Goal: Information Seeking & Learning: Check status

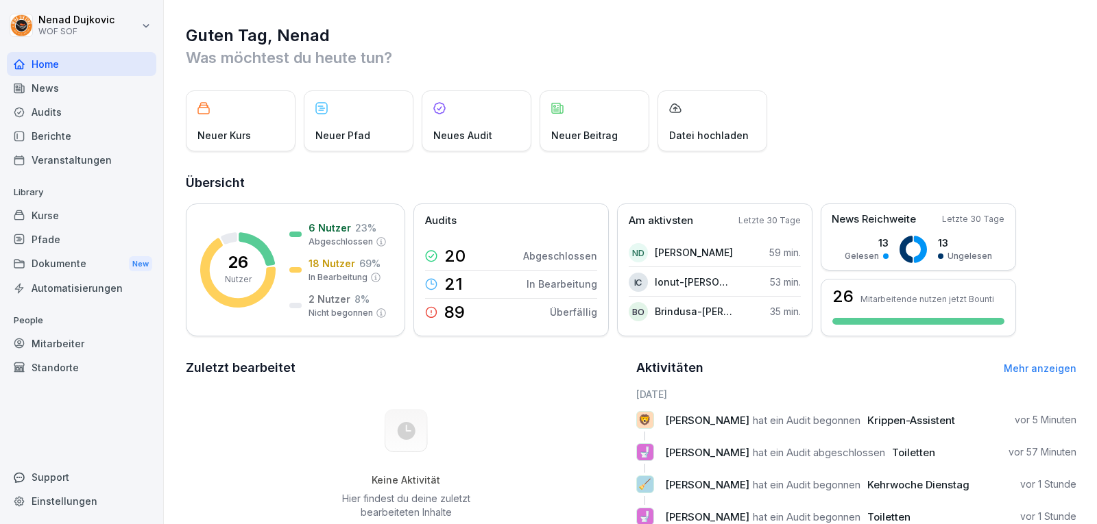
scroll to position [197, 0]
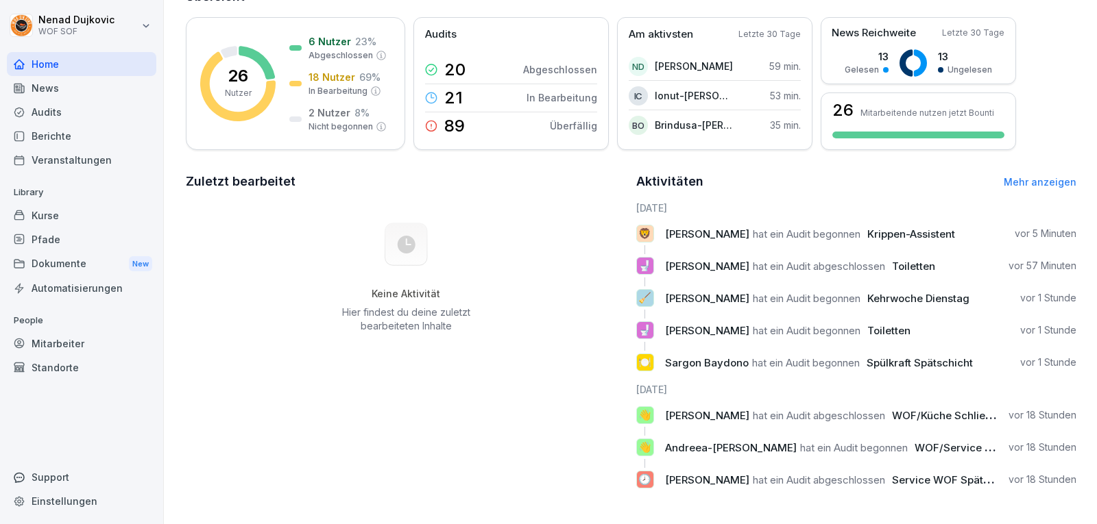
click at [92, 102] on div "Audits" at bounding box center [81, 112] width 149 height 24
click at [91, 104] on div "Audits" at bounding box center [81, 112] width 149 height 24
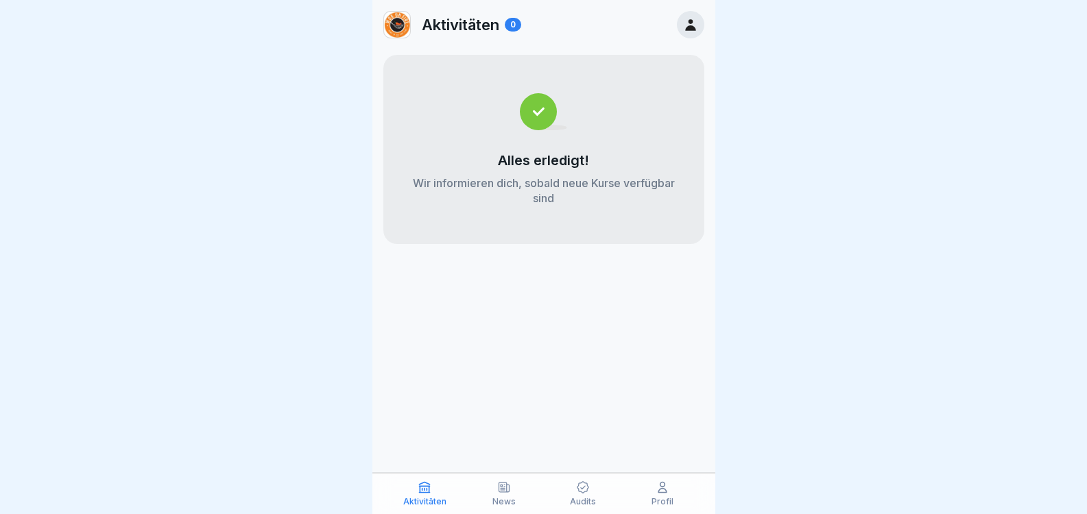
click at [520, 247] on div "Aktivitäten 0 Alles erledigt! Wir informieren dich, sobald neue Kurse verfügbar…" at bounding box center [543, 257] width 343 height 514
click at [694, 19] on icon at bounding box center [690, 24] width 15 height 15
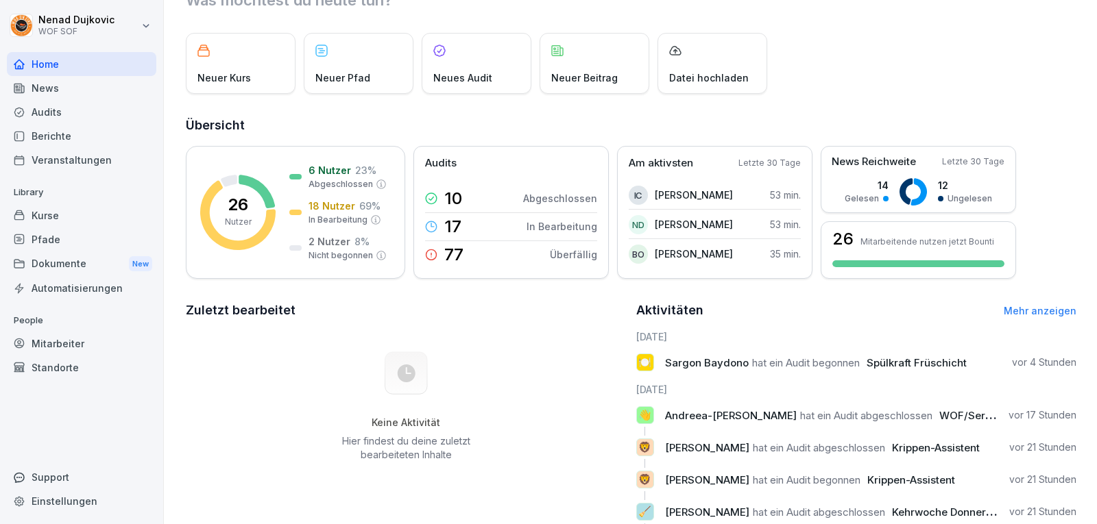
scroll to position [72, 0]
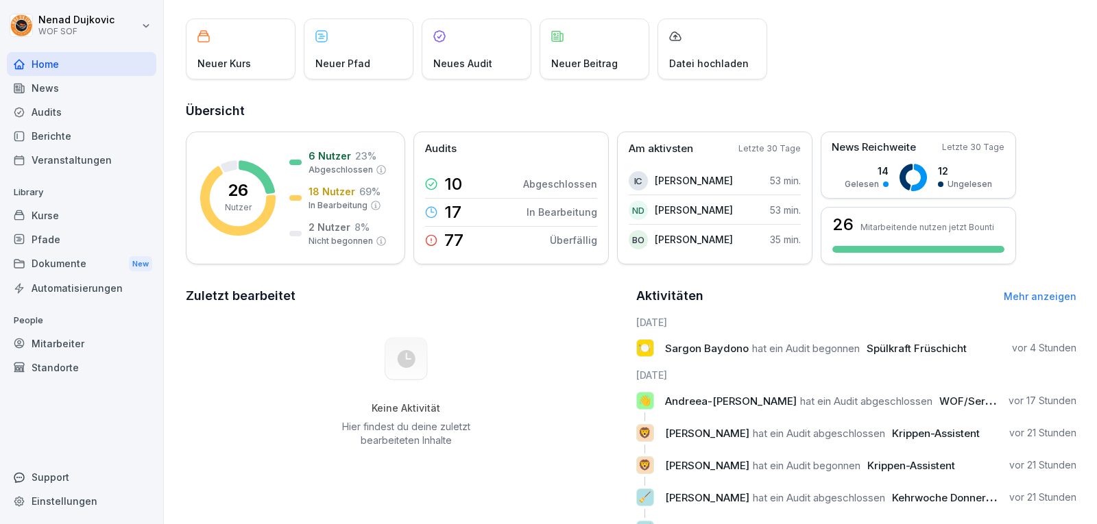
click at [71, 112] on div "Audits" at bounding box center [81, 112] width 149 height 24
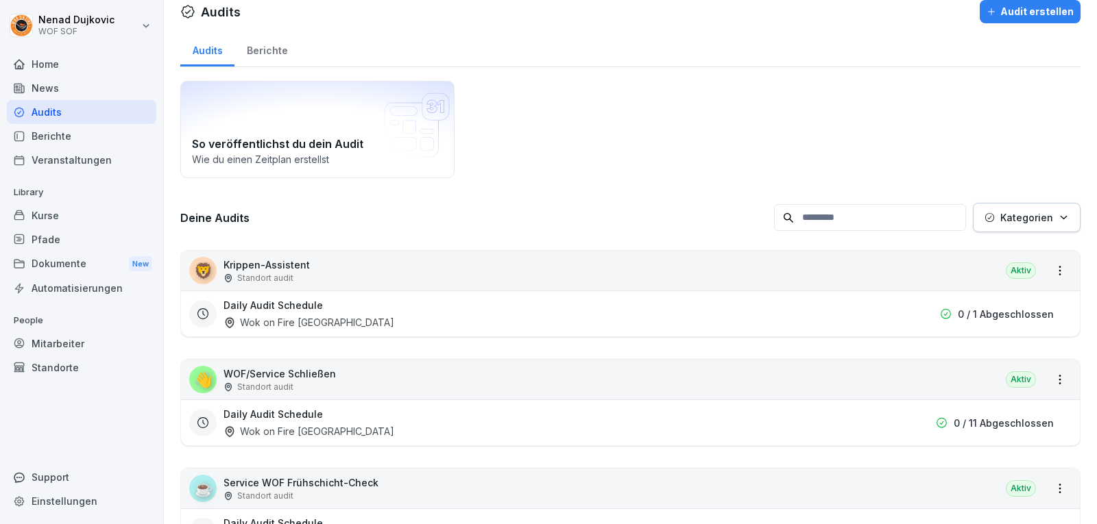
click at [990, 381] on div "👋 WOF/Service Schließen Standort audit Aktiv" at bounding box center [630, 380] width 899 height 40
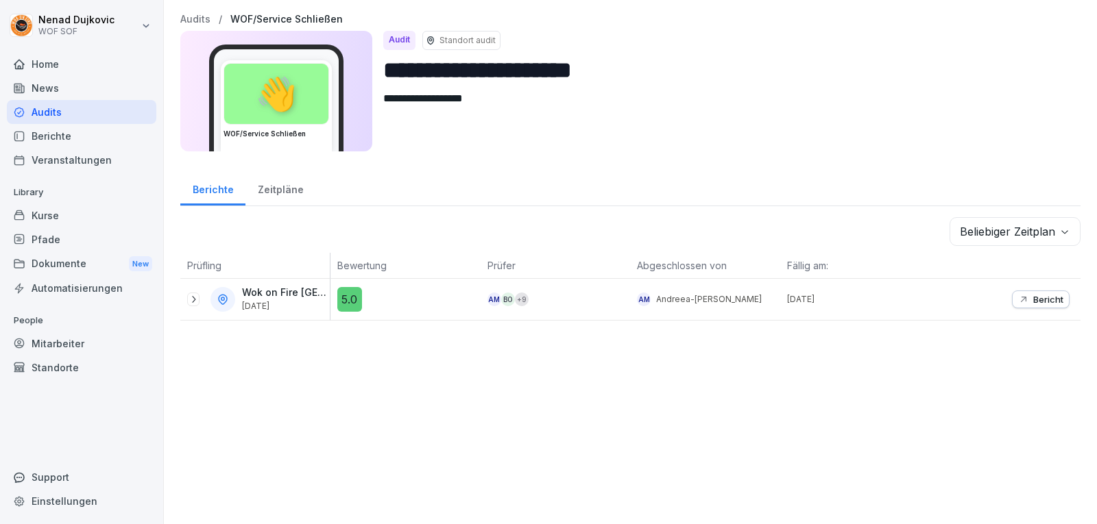
click at [1033, 294] on p "Bericht" at bounding box center [1048, 299] width 30 height 11
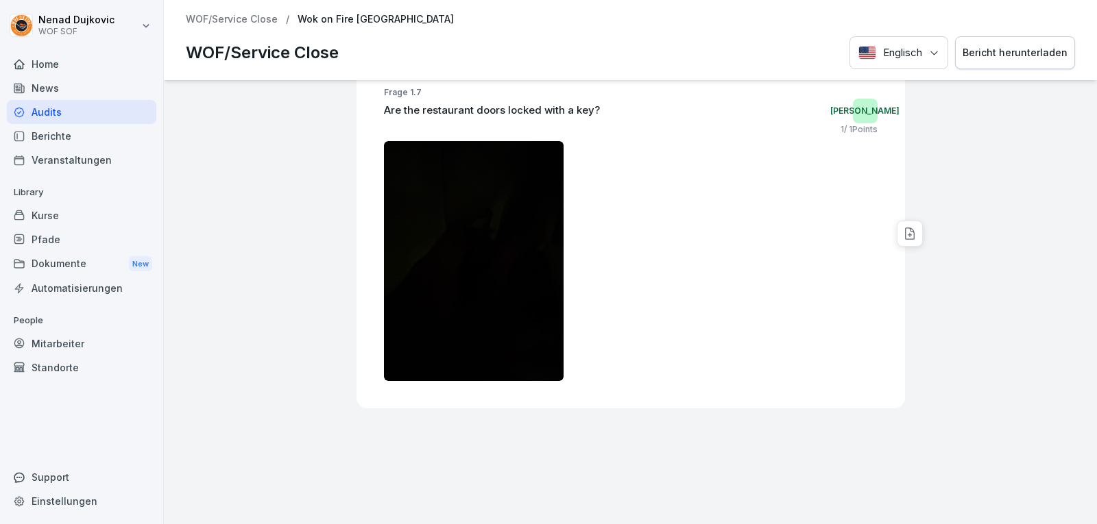
scroll to position [2403, 0]
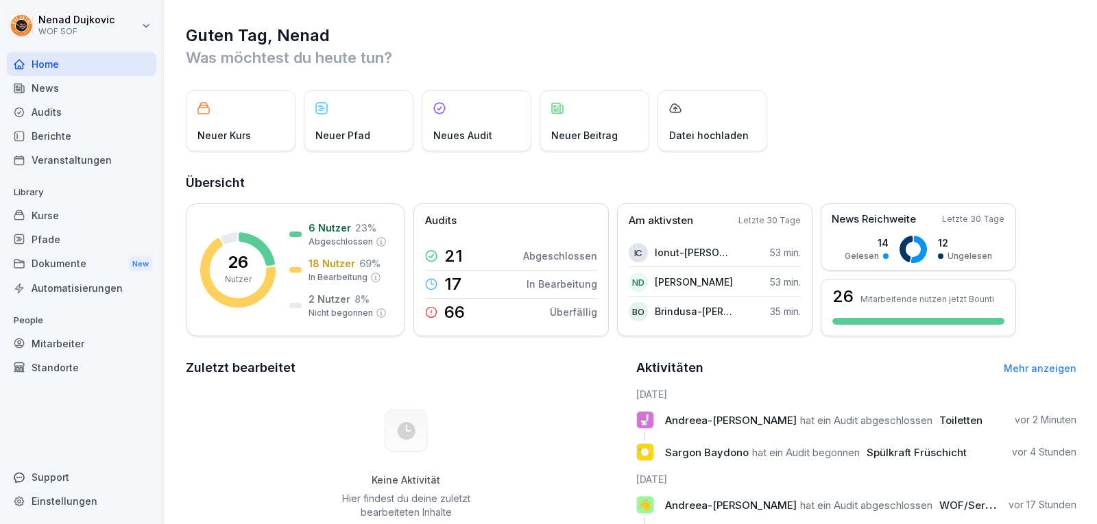
click at [98, 101] on div "Audits" at bounding box center [81, 112] width 149 height 24
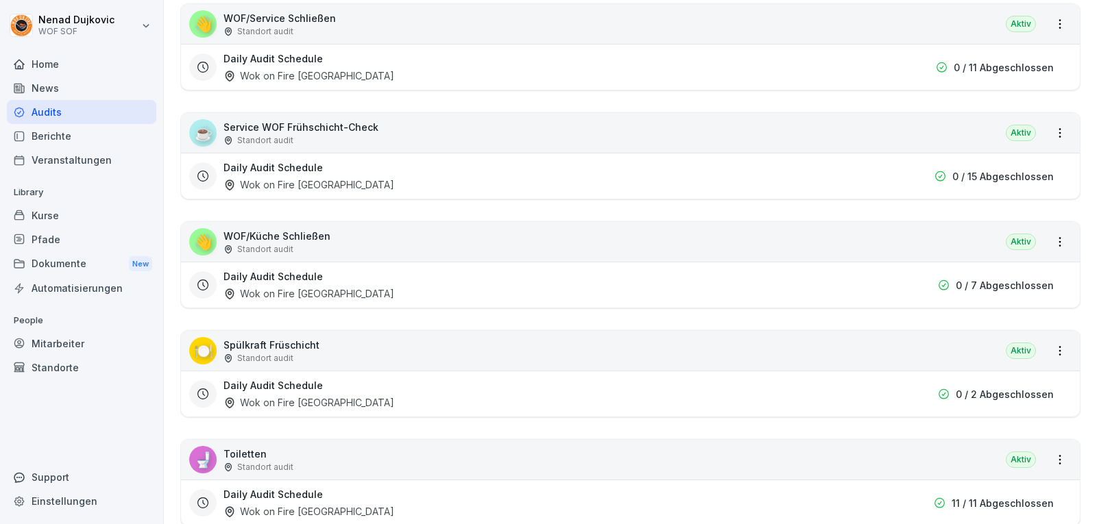
scroll to position [377, 0]
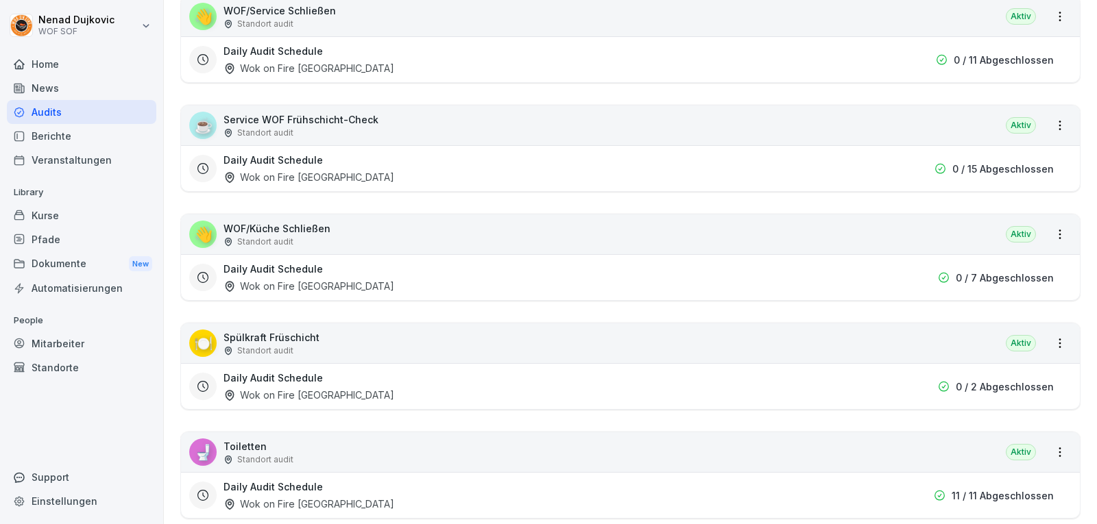
click at [972, 465] on div "🚽 Toiletten Standort audit Aktiv" at bounding box center [630, 453] width 899 height 40
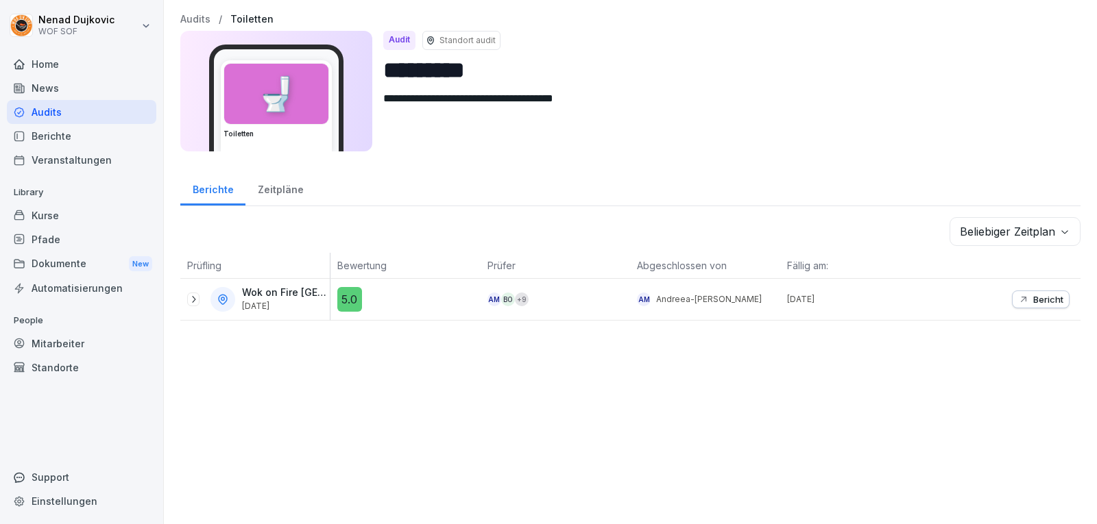
click at [1033, 296] on p "Bericht" at bounding box center [1048, 299] width 30 height 11
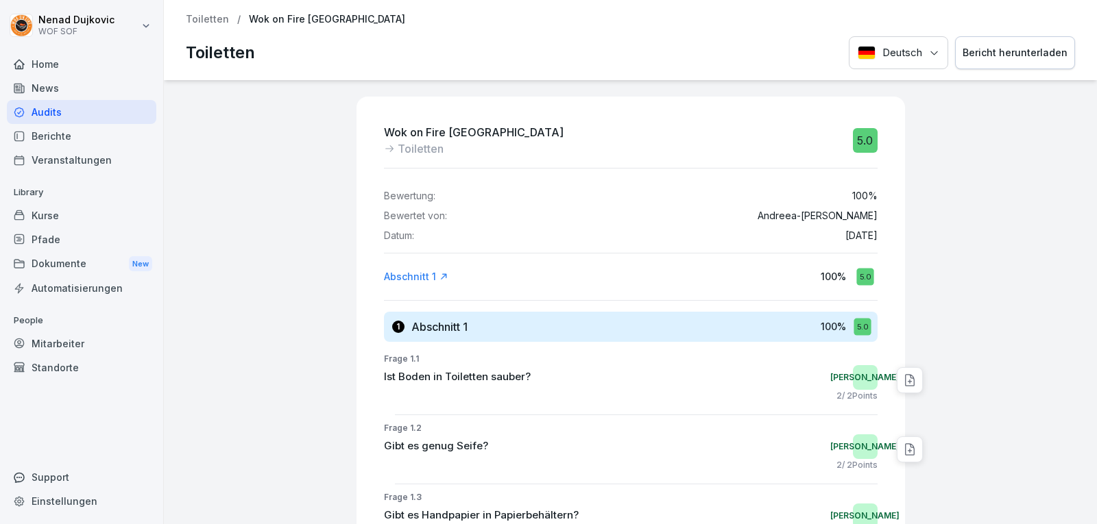
click at [76, 112] on div "Audits" at bounding box center [81, 112] width 149 height 24
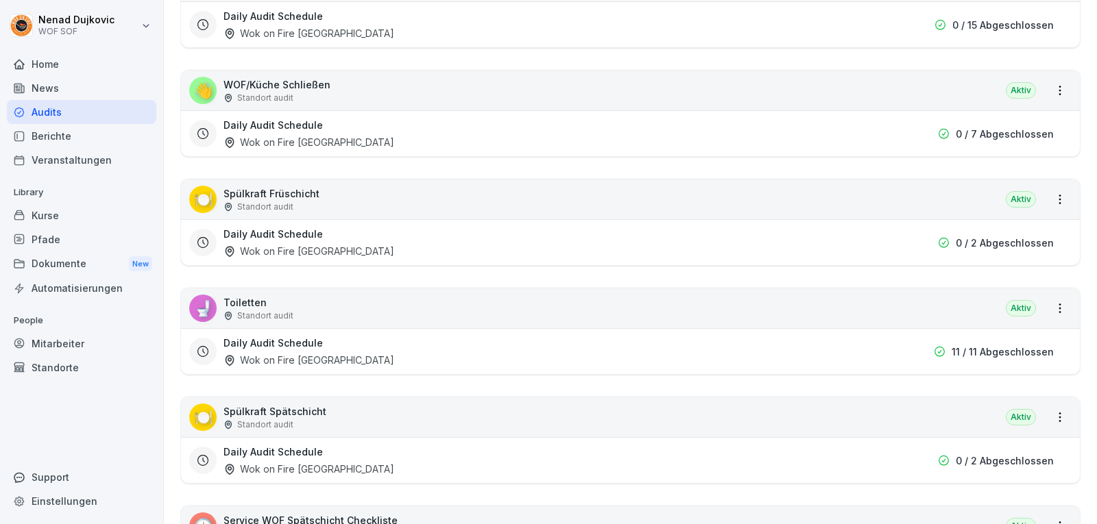
scroll to position [603, 0]
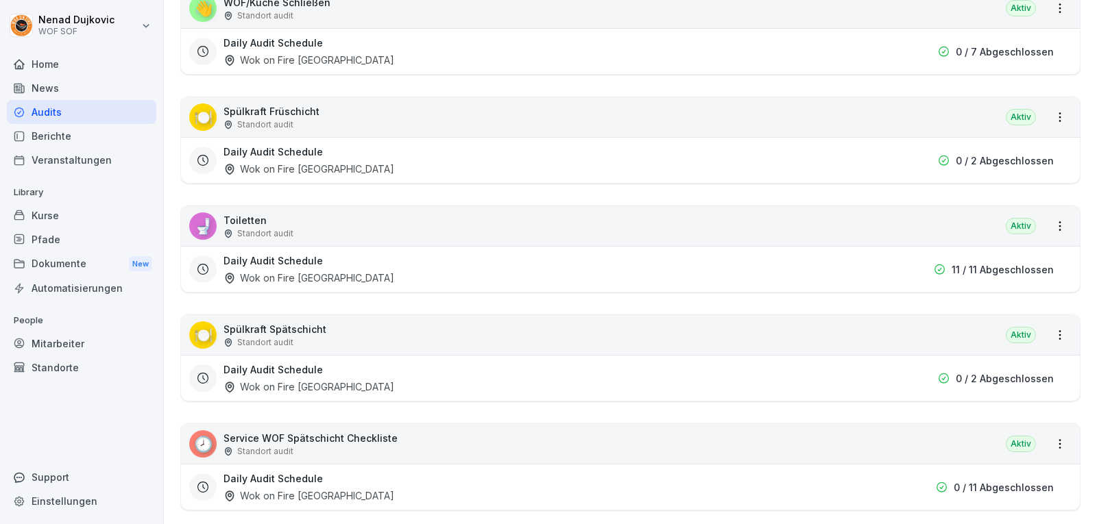
click at [1039, 236] on div "🚽 Toiletten Standort audit Aktiv" at bounding box center [630, 226] width 899 height 40
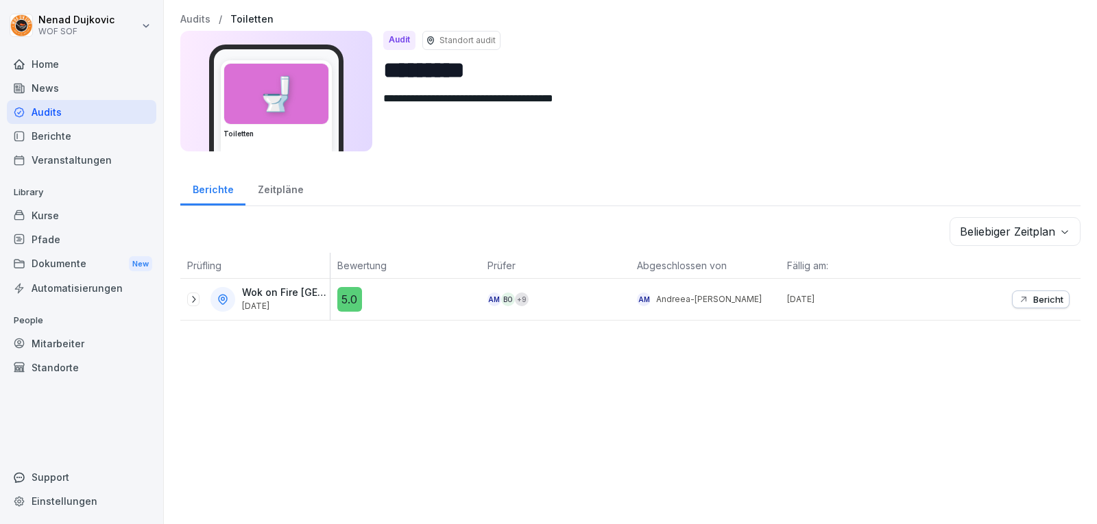
click at [191, 302] on icon at bounding box center [193, 299] width 11 height 11
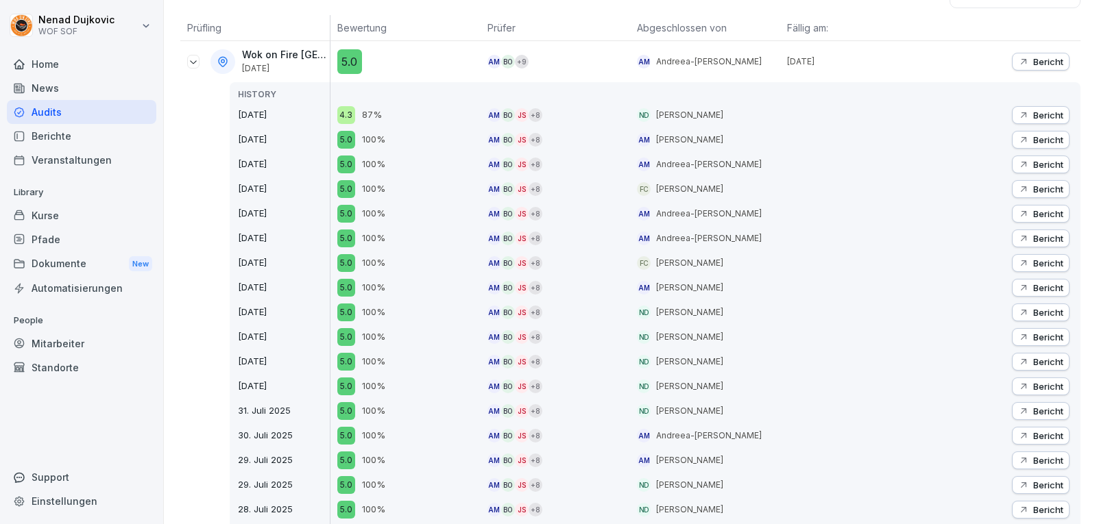
scroll to position [259, 0]
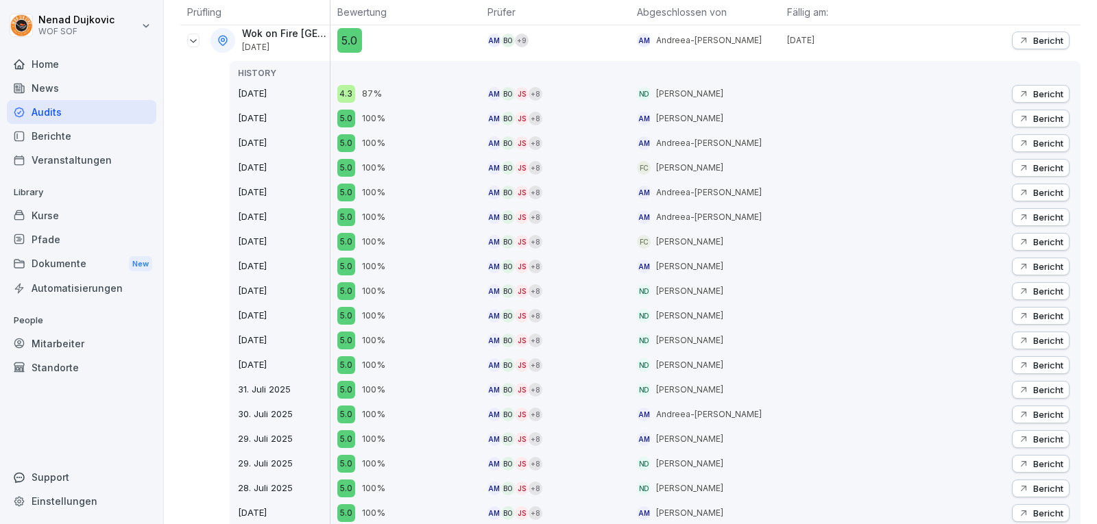
click at [1046, 463] on p "Bericht" at bounding box center [1048, 464] width 30 height 11
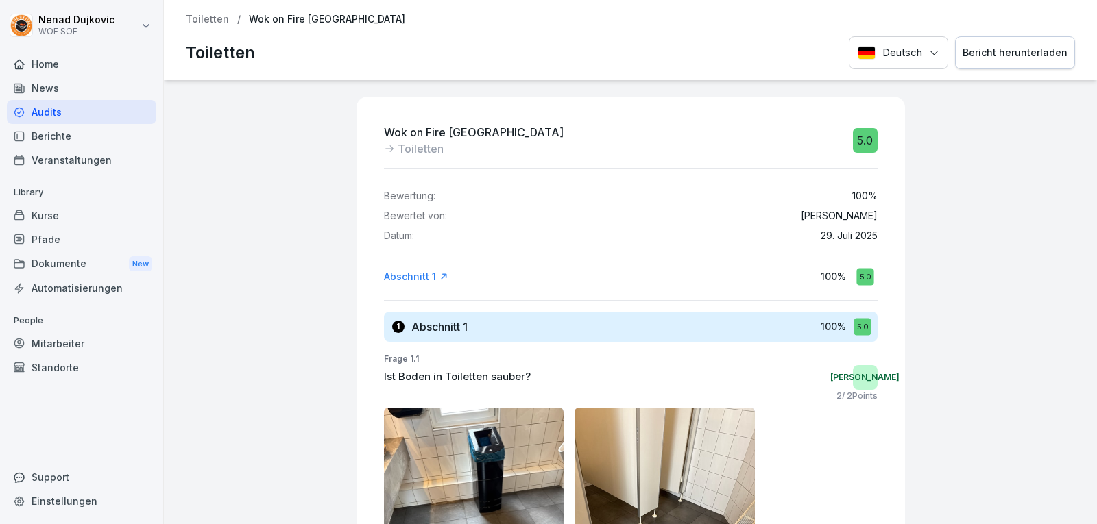
click at [80, 346] on div "Mitarbeiter" at bounding box center [81, 344] width 149 height 24
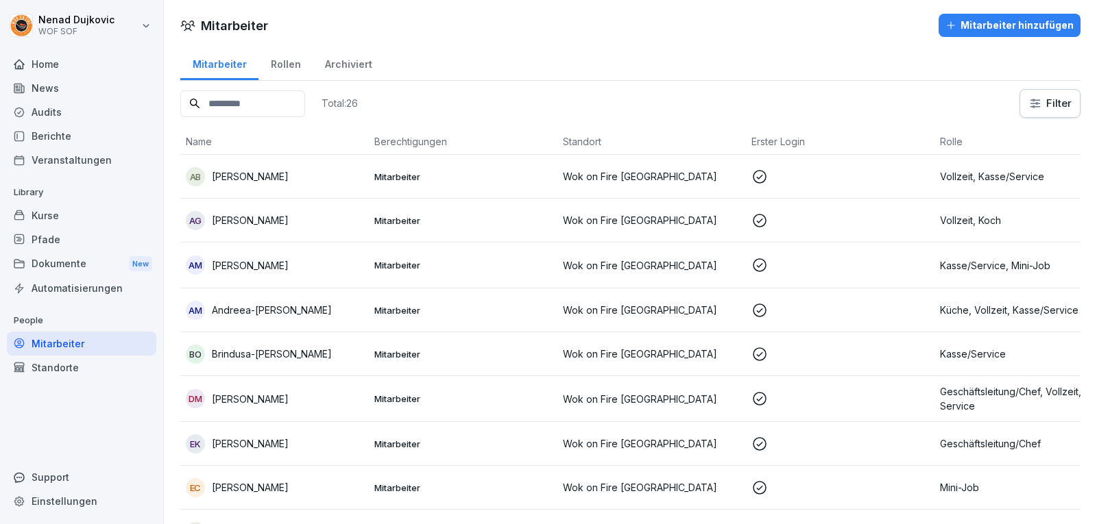
click at [274, 101] on input at bounding box center [242, 103] width 125 height 27
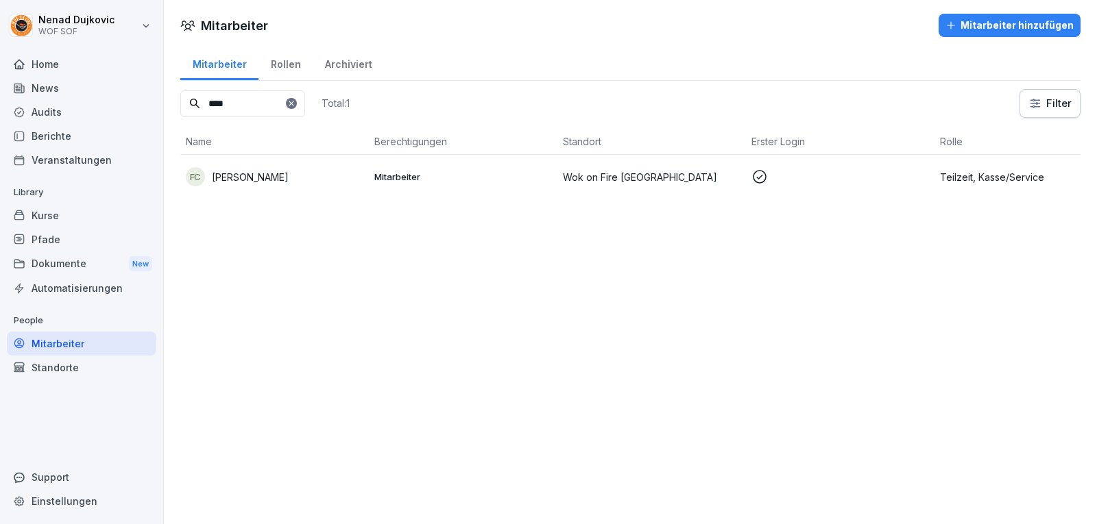
type input "****"
click at [338, 195] on td "FC [PERSON_NAME]" at bounding box center [274, 177] width 189 height 44
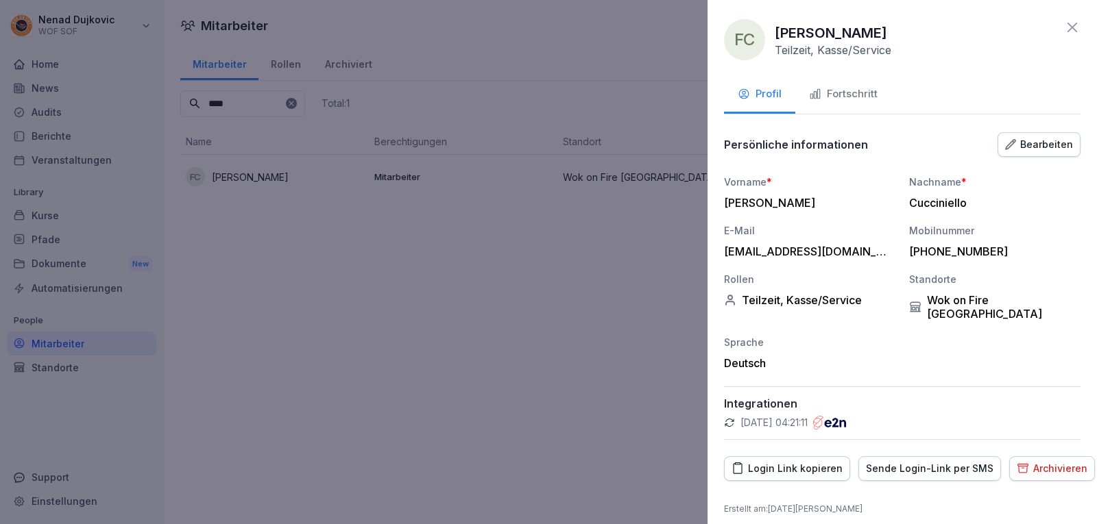
click at [836, 93] on div "Fortschritt" at bounding box center [843, 94] width 69 height 16
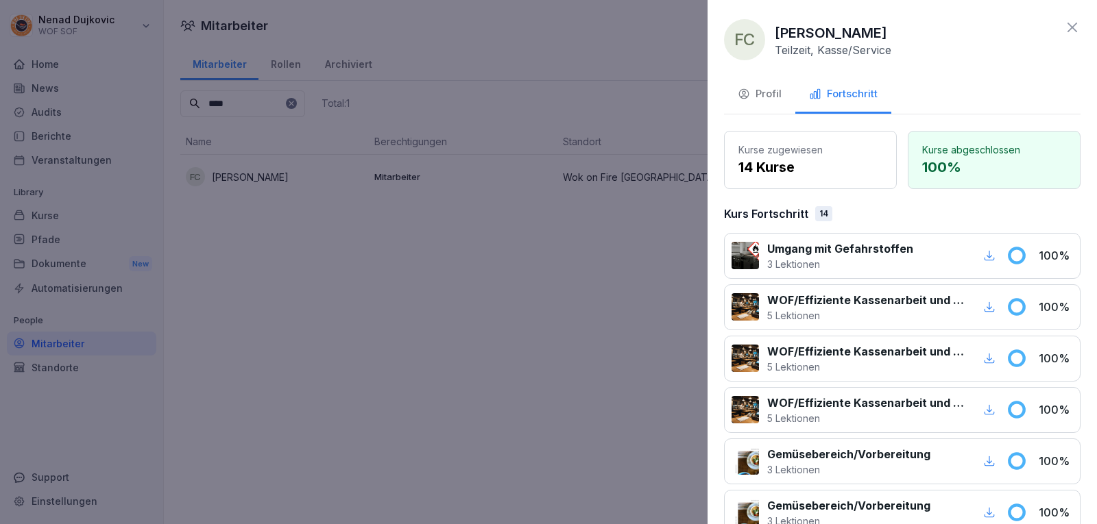
click at [967, 172] on p "100 %" at bounding box center [994, 167] width 144 height 21
click at [1067, 27] on icon at bounding box center [1072, 27] width 16 height 16
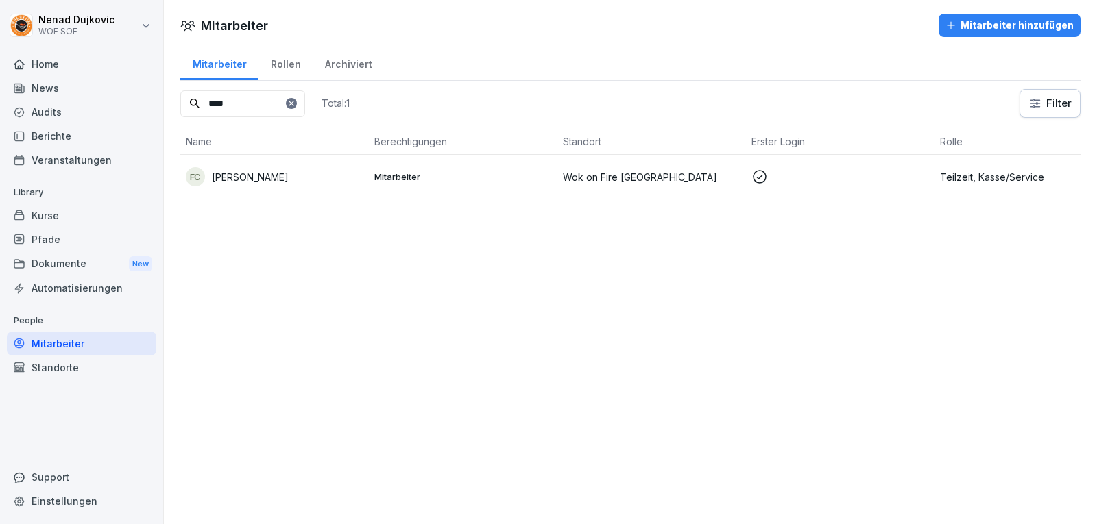
click at [305, 108] on input "****" at bounding box center [242, 103] width 125 height 27
click at [305, 108] on div "****" at bounding box center [242, 103] width 125 height 27
click at [297, 108] on div at bounding box center [291, 103] width 11 height 11
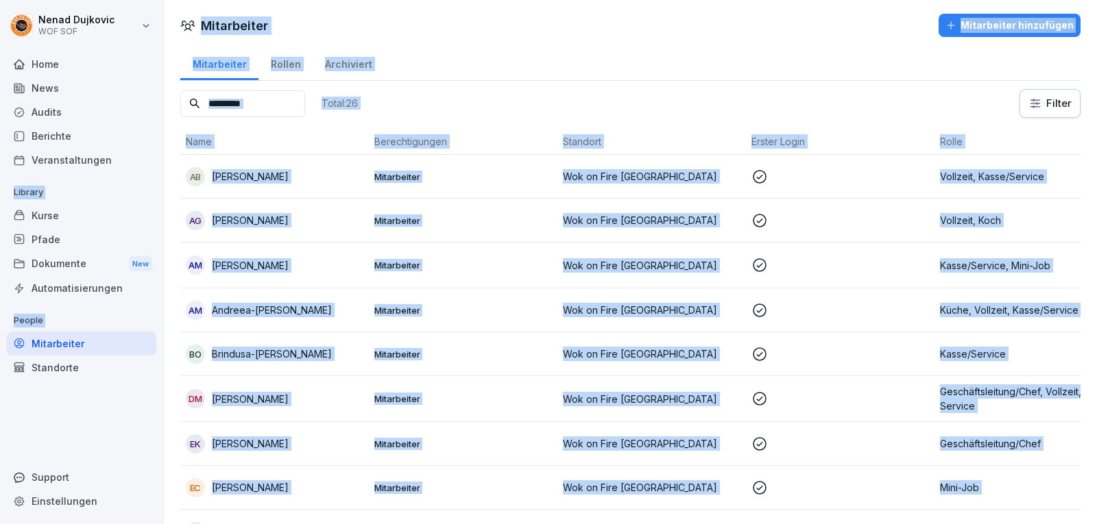
click at [305, 108] on input at bounding box center [242, 103] width 125 height 27
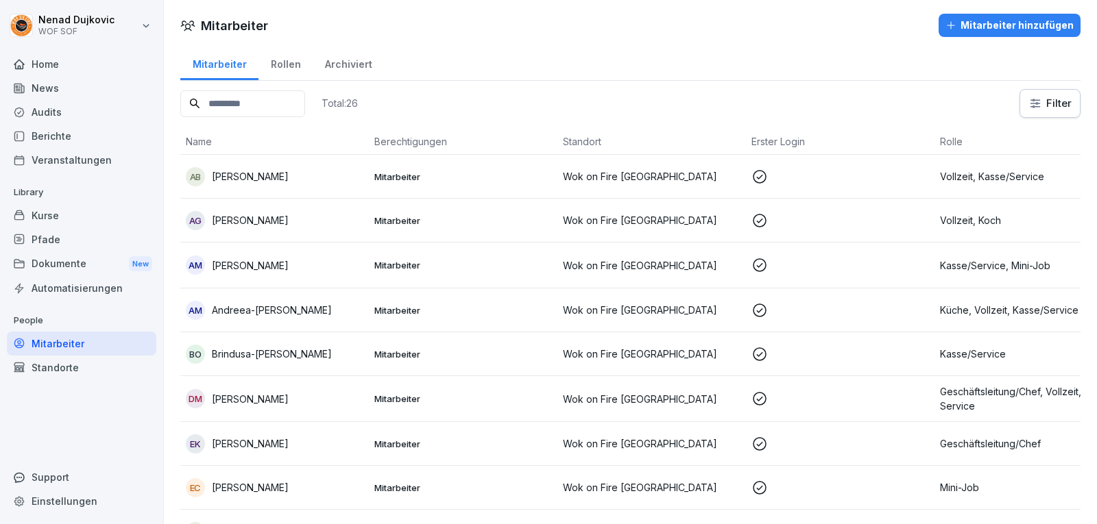
click at [305, 108] on input at bounding box center [242, 103] width 125 height 27
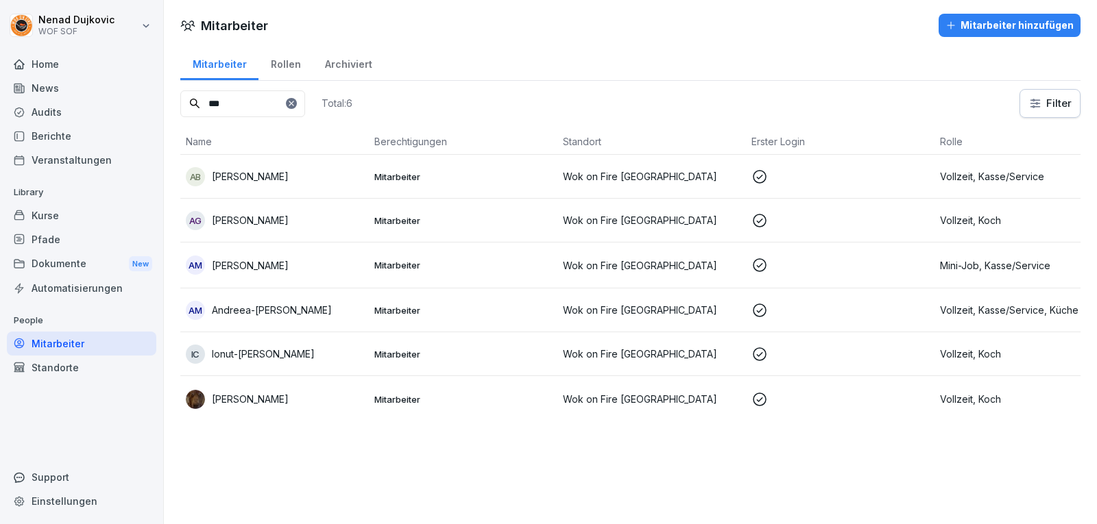
type input "***"
click at [534, 301] on td "Mitarbeiter" at bounding box center [463, 311] width 189 height 44
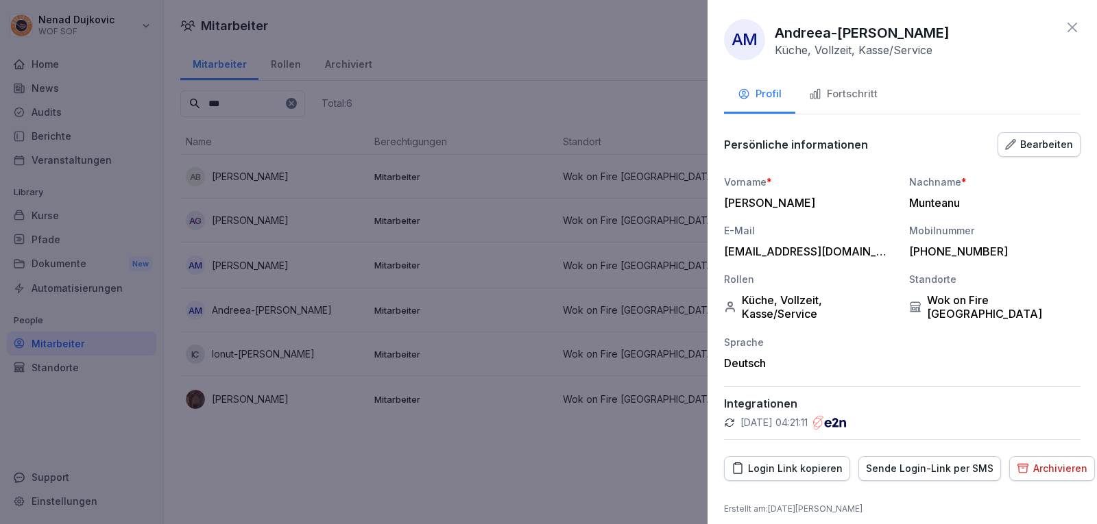
click at [843, 102] on button "Fortschritt" at bounding box center [843, 95] width 96 height 37
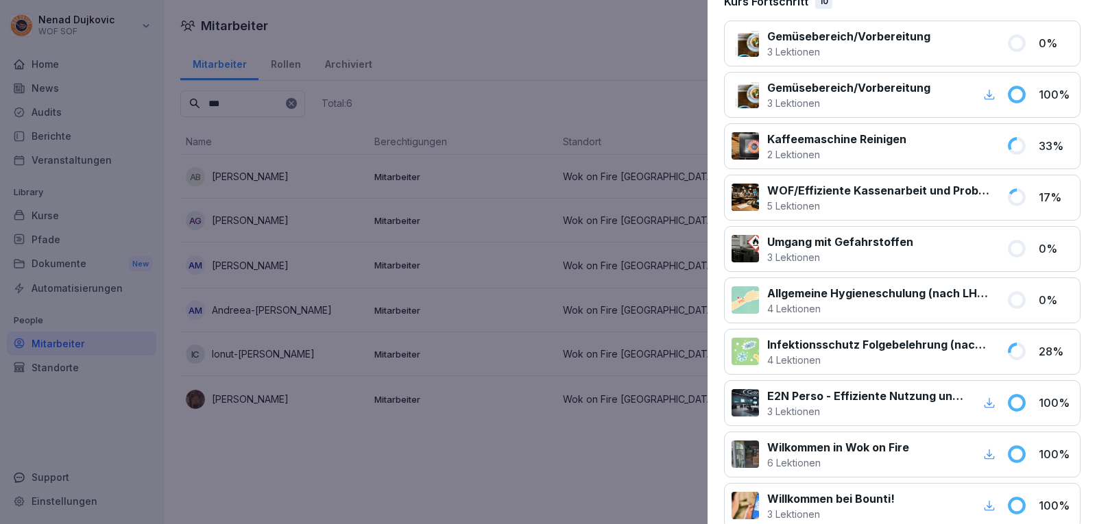
scroll to position [203, 0]
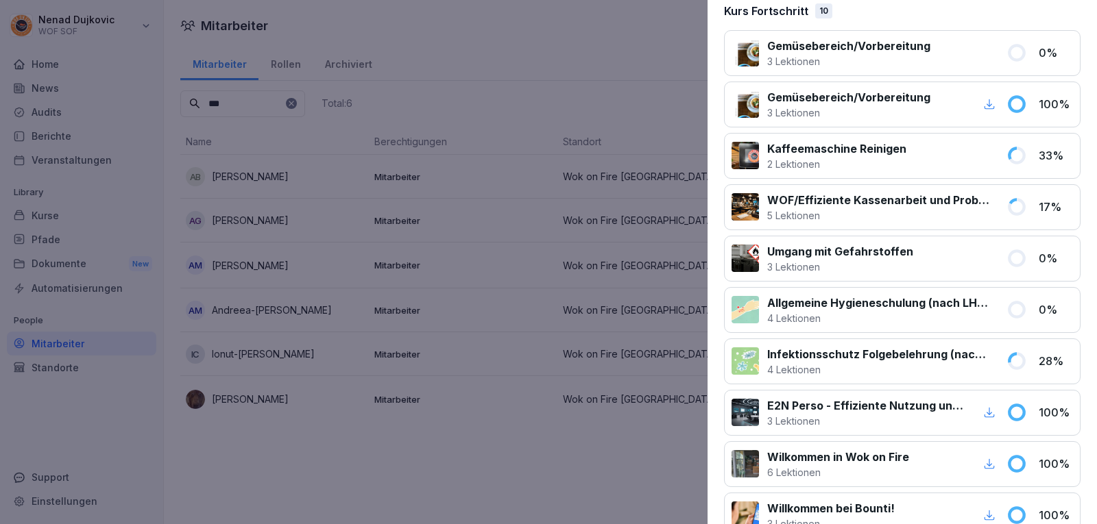
click at [860, 357] on p "Infektionsschutz Folgebelehrung (nach §43 IfSG)" at bounding box center [878, 354] width 223 height 16
click at [753, 361] on div at bounding box center [745, 361] width 27 height 27
drag, startPoint x: 798, startPoint y: 358, endPoint x: 873, endPoint y: 382, distance: 78.5
click at [875, 382] on div "Infektionsschutz Folgebelehrung (nach §43 IfSG) 4 Lektionen 28 %" at bounding box center [902, 362] width 357 height 46
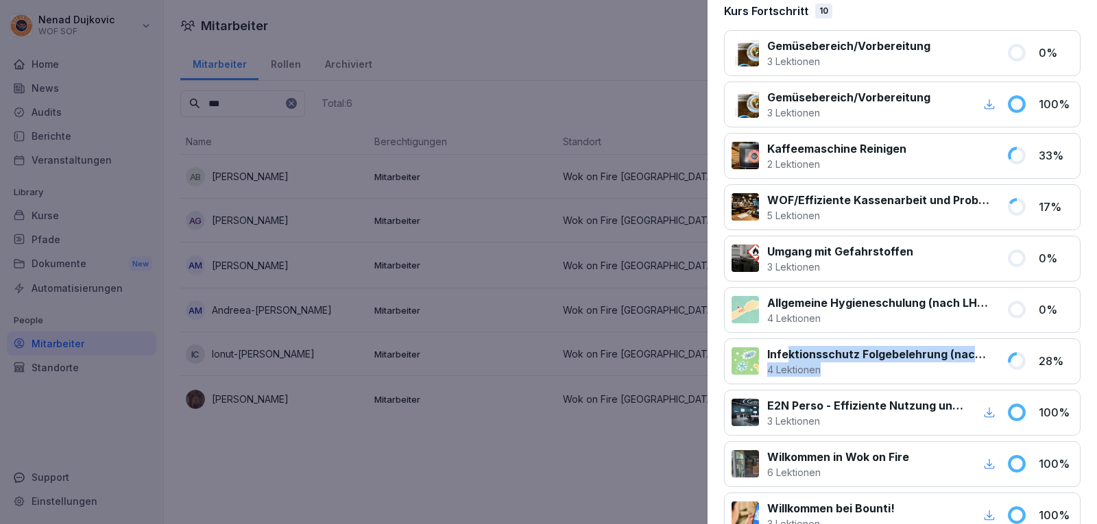
click at [872, 382] on div "Infektionsschutz Folgebelehrung (nach §43 IfSG) 4 Lektionen 28 %" at bounding box center [902, 362] width 357 height 46
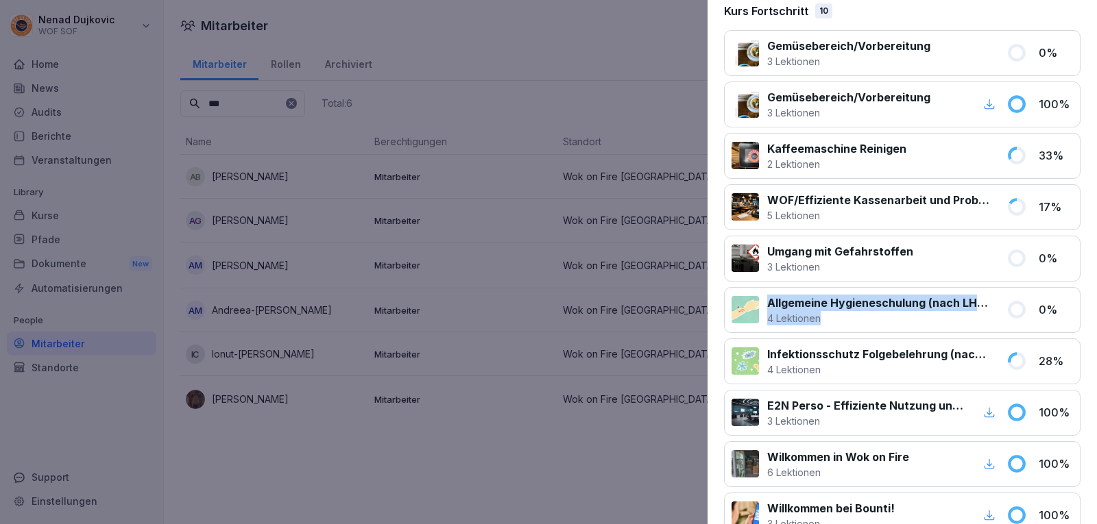
drag, startPoint x: 768, startPoint y: 302, endPoint x: 905, endPoint y: 315, distance: 137.7
click at [905, 315] on div "Allgemeine Hygieneschulung (nach LHMV §4) 4 Lektionen" at bounding box center [878, 310] width 223 height 31
click at [905, 315] on p "4 Lektionen" at bounding box center [878, 318] width 223 height 14
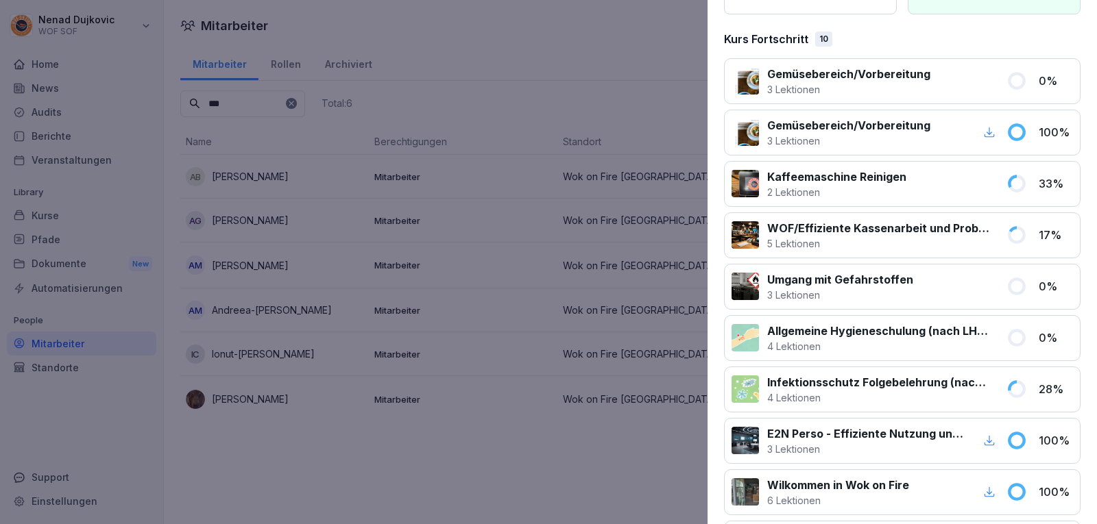
scroll to position [167, 0]
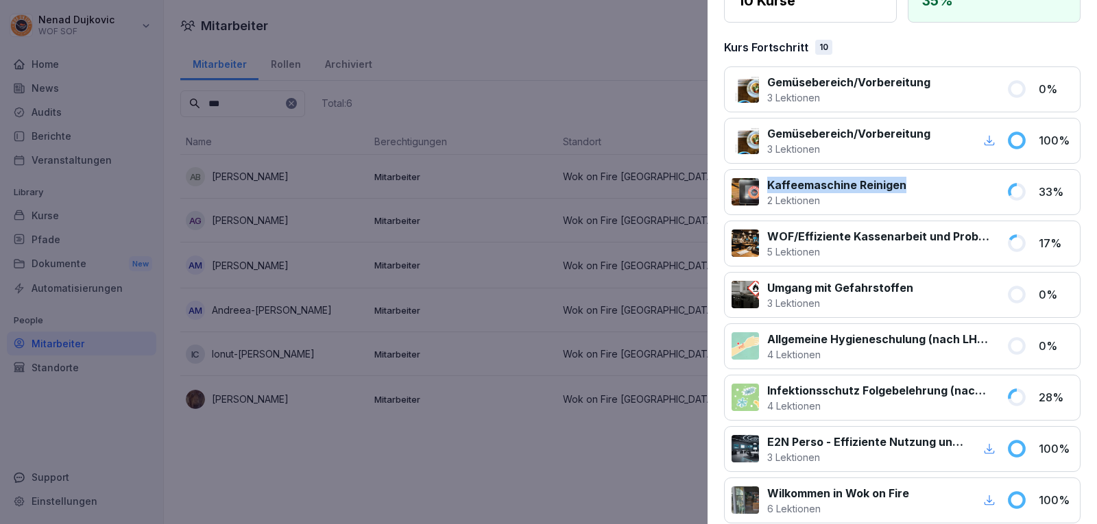
drag, startPoint x: 906, startPoint y: 186, endPoint x: 760, endPoint y: 189, distance: 145.4
click at [760, 189] on div "Kaffeemaschine Reinigen 2 Lektionen" at bounding box center [865, 192] width 267 height 31
click at [839, 199] on p "2 Lektionen" at bounding box center [836, 200] width 139 height 14
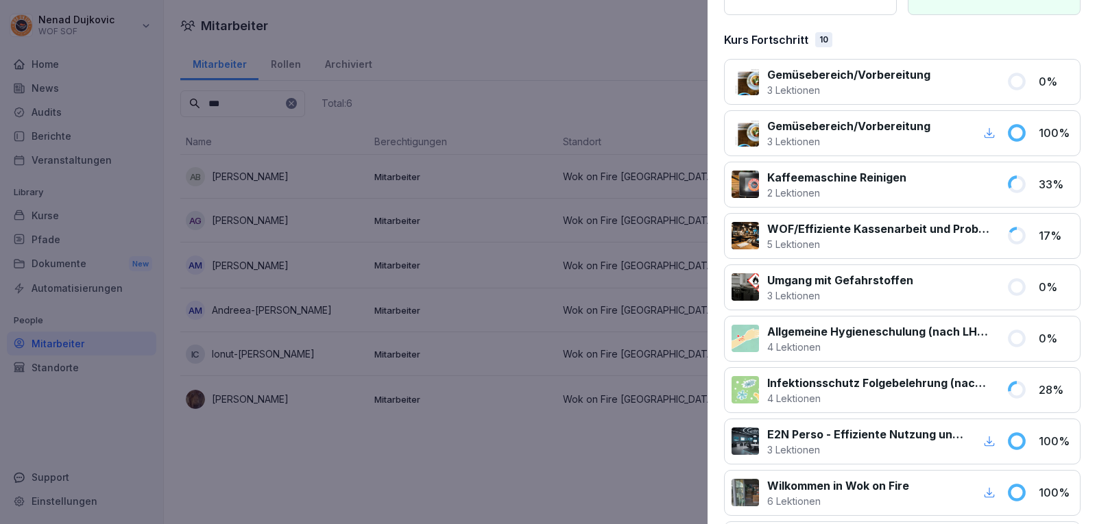
scroll to position [0, 0]
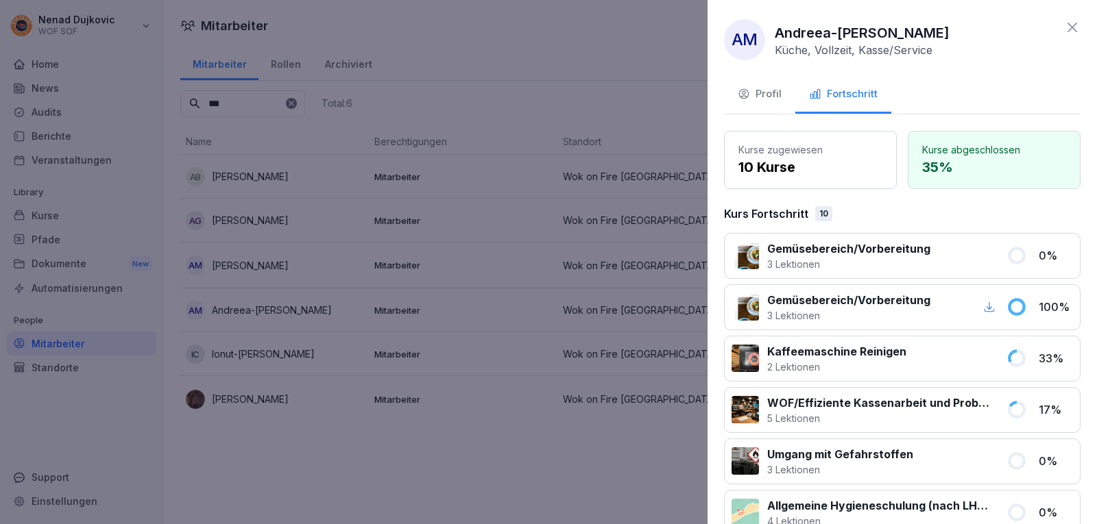
click at [808, 354] on p "Kaffeemaschine Reinigen" at bounding box center [836, 351] width 139 height 16
click at [857, 243] on p "Gemüsebereich/Vorbereitung" at bounding box center [848, 249] width 163 height 16
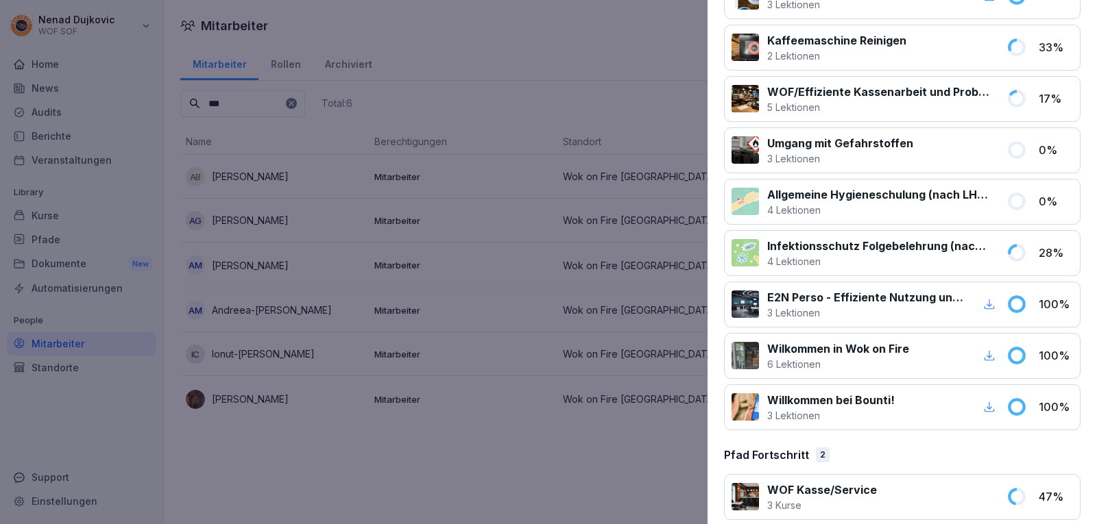
scroll to position [311, 0]
drag, startPoint x: 762, startPoint y: 192, endPoint x: 983, endPoint y: 195, distance: 221.5
click at [983, 195] on div "Allgemeine Hygieneschulung (nach LHMV §4) 4 Lektionen" at bounding box center [865, 202] width 267 height 31
click at [919, 228] on div "Gemüsebereich/Vorbereitung 3 Lektionen 0 % Gemüsebereich/Vorbereitung 3 Lektion…" at bounding box center [902, 177] width 357 height 509
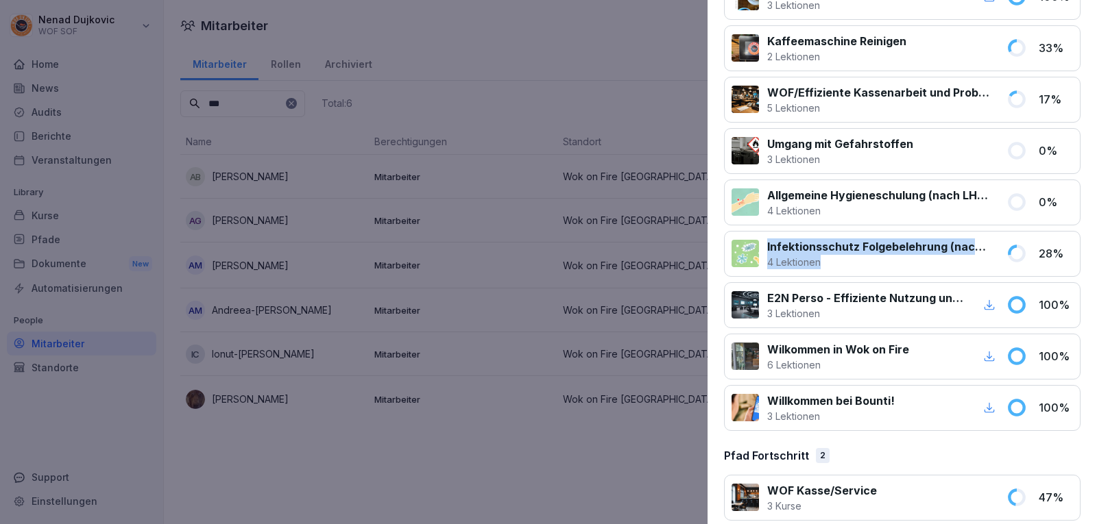
drag, startPoint x: 766, startPoint y: 246, endPoint x: 910, endPoint y: 277, distance: 147.9
click at [910, 277] on div "Gemüsebereich/Vorbereitung 3 Lektionen 0 % Gemüsebereich/Vorbereitung 3 Lektion…" at bounding box center [902, 177] width 357 height 509
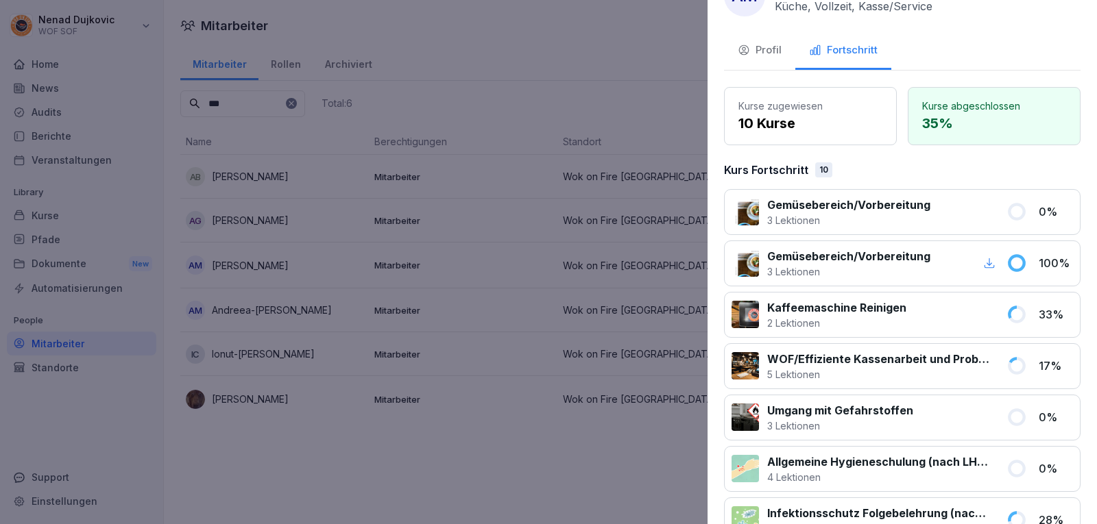
scroll to position [0, 0]
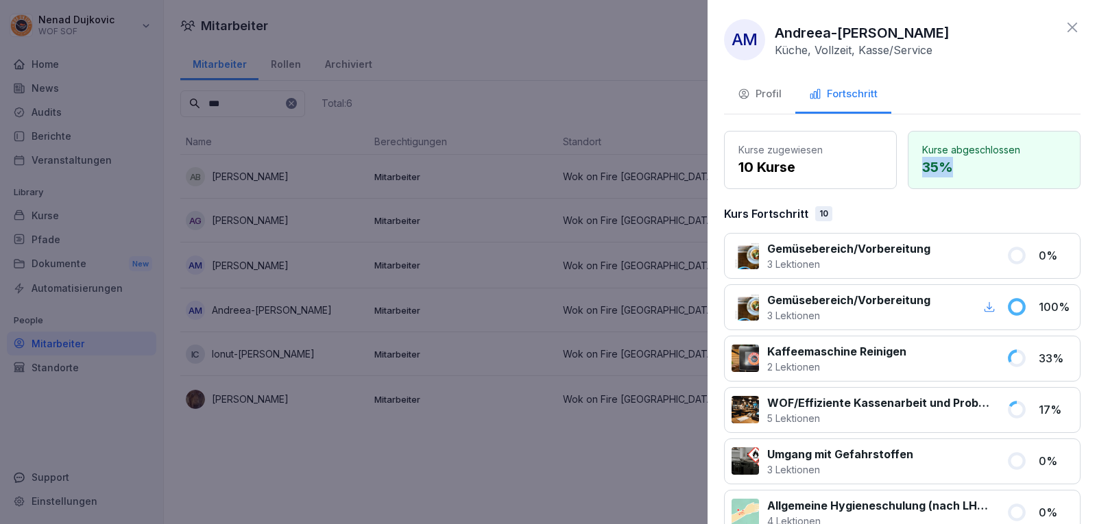
drag, startPoint x: 911, startPoint y: 167, endPoint x: 969, endPoint y: 174, distance: 58.8
click at [969, 174] on div "Kurse abgeschlossen 35 %" at bounding box center [994, 160] width 173 height 58
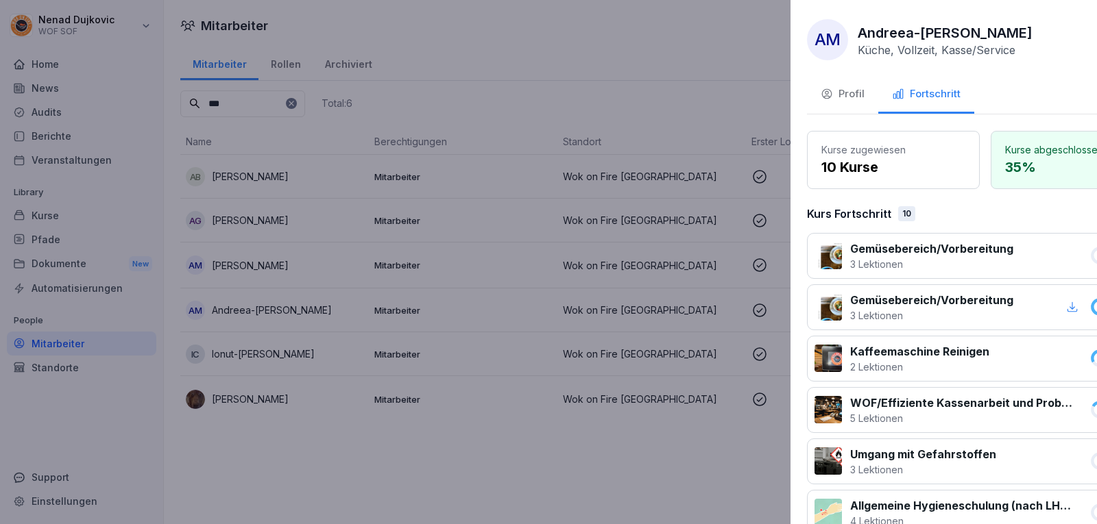
click at [534, 169] on div at bounding box center [548, 262] width 1097 height 524
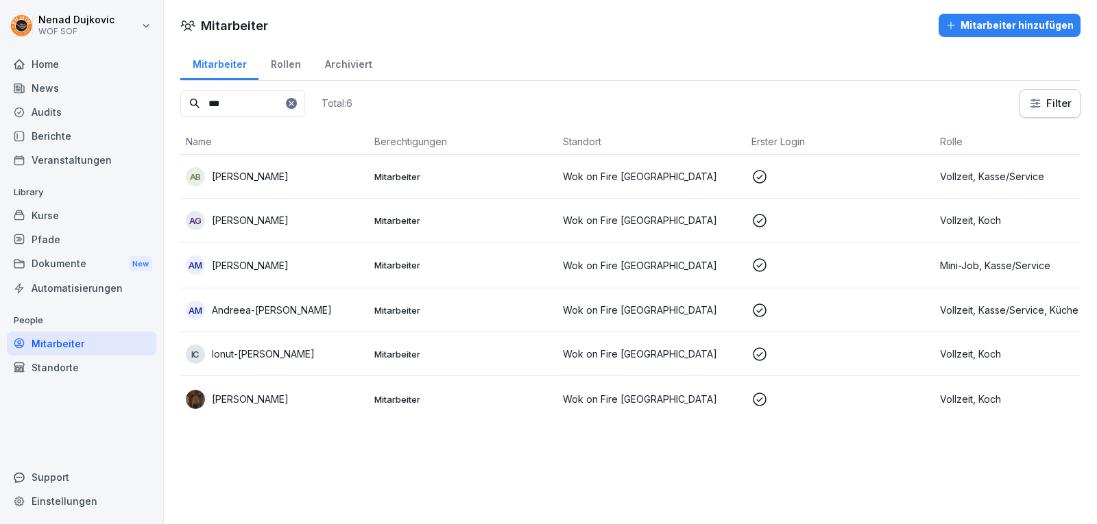
click at [295, 105] on icon at bounding box center [291, 103] width 8 height 8
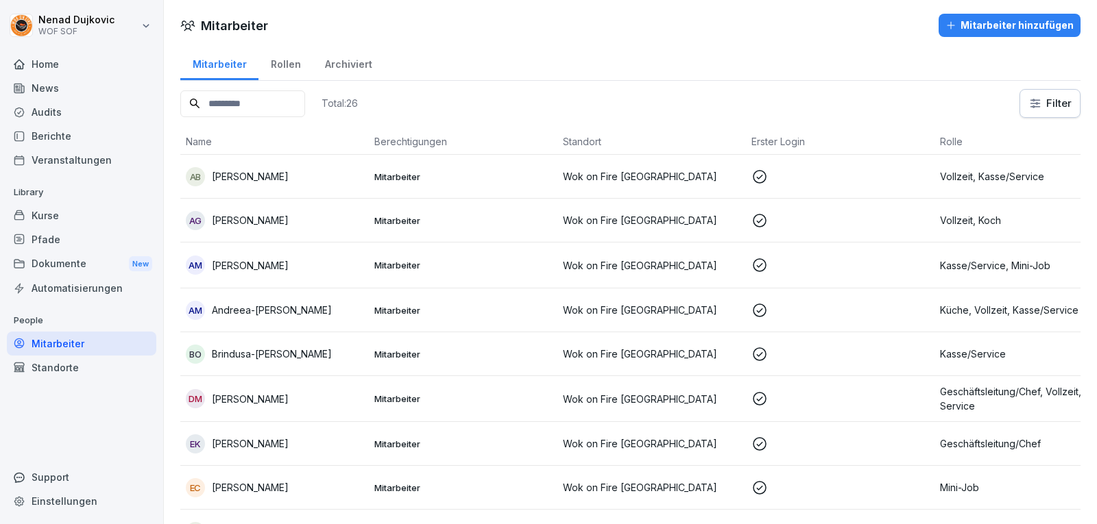
click at [305, 104] on input at bounding box center [242, 103] width 125 height 27
click at [527, 472] on td "Mitarbeiter" at bounding box center [463, 488] width 189 height 44
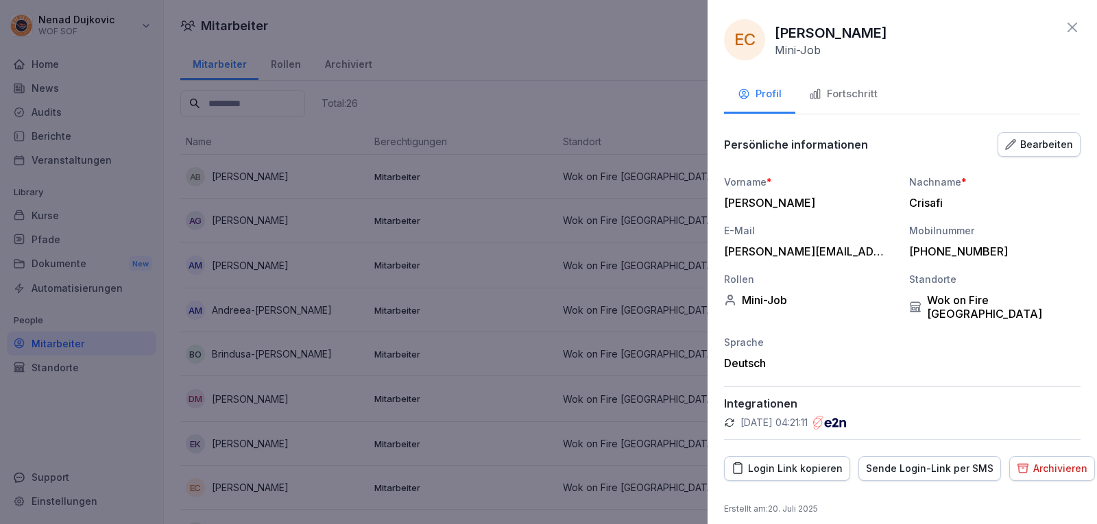
click at [862, 85] on button "Fortschritt" at bounding box center [843, 95] width 96 height 37
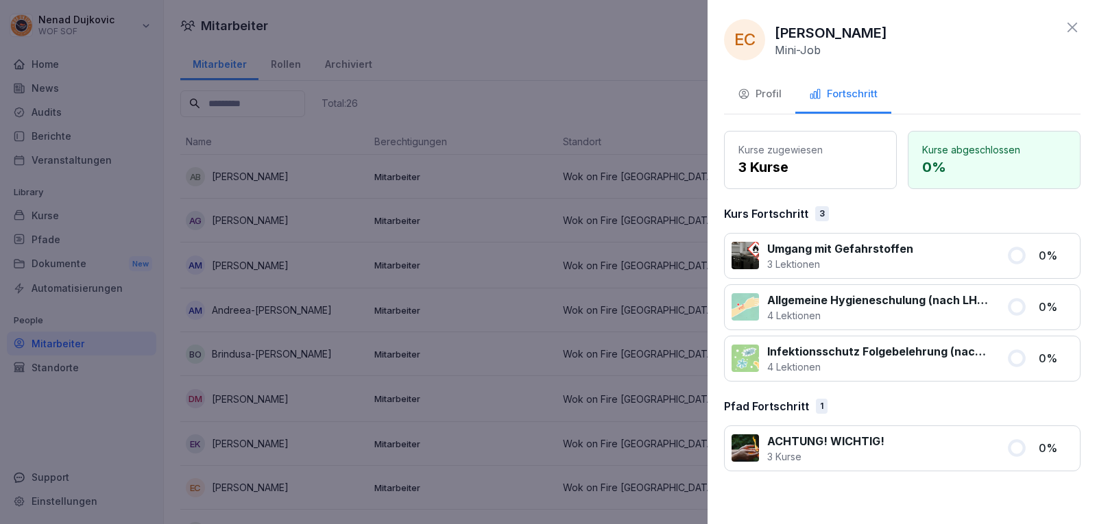
click at [558, 322] on div at bounding box center [548, 262] width 1097 height 524
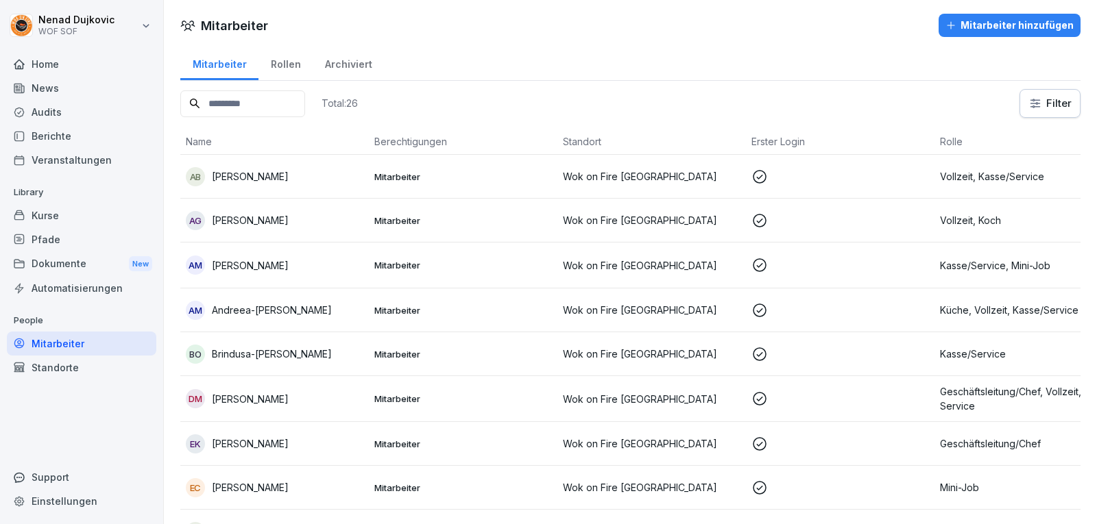
click at [224, 95] on input at bounding box center [242, 103] width 125 height 27
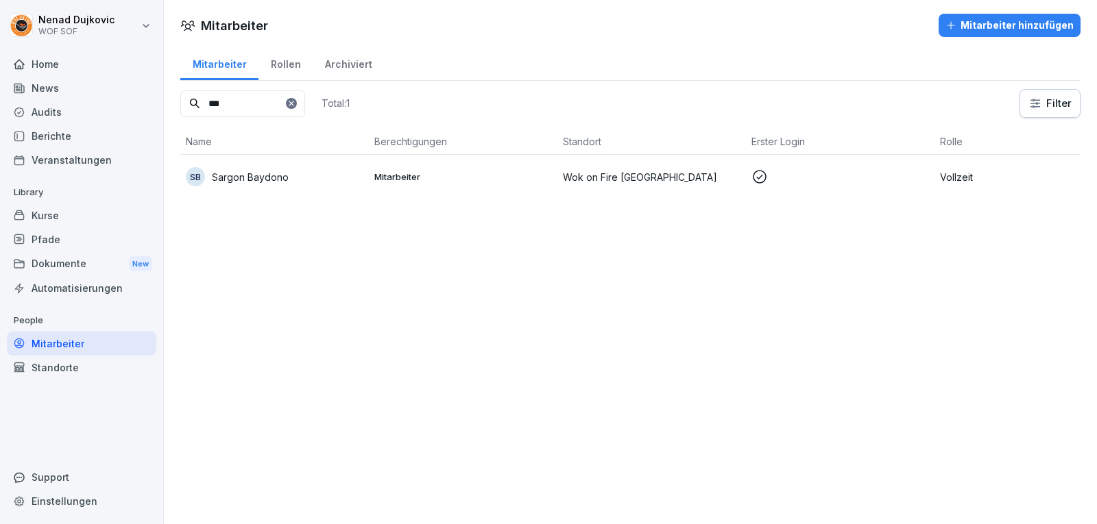
type input "***"
click at [284, 178] on p "Sargon Baydono" at bounding box center [250, 177] width 77 height 14
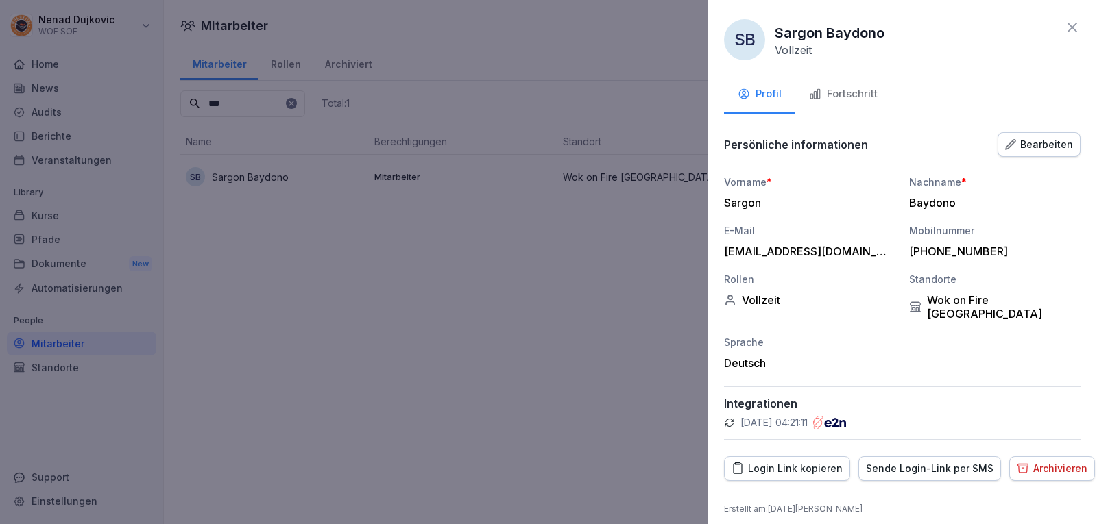
click at [852, 99] on div "Fortschritt" at bounding box center [843, 94] width 69 height 16
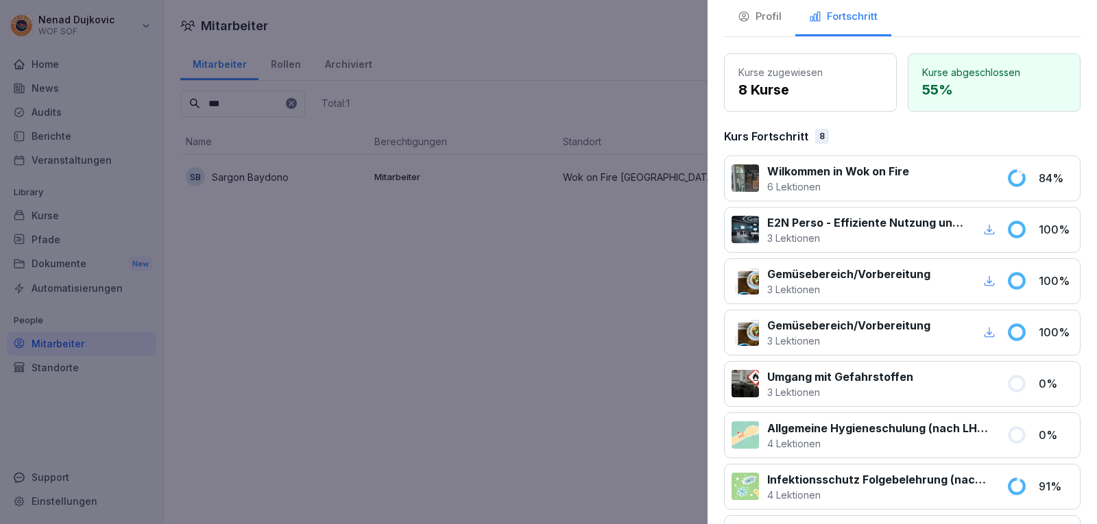
scroll to position [76, 0]
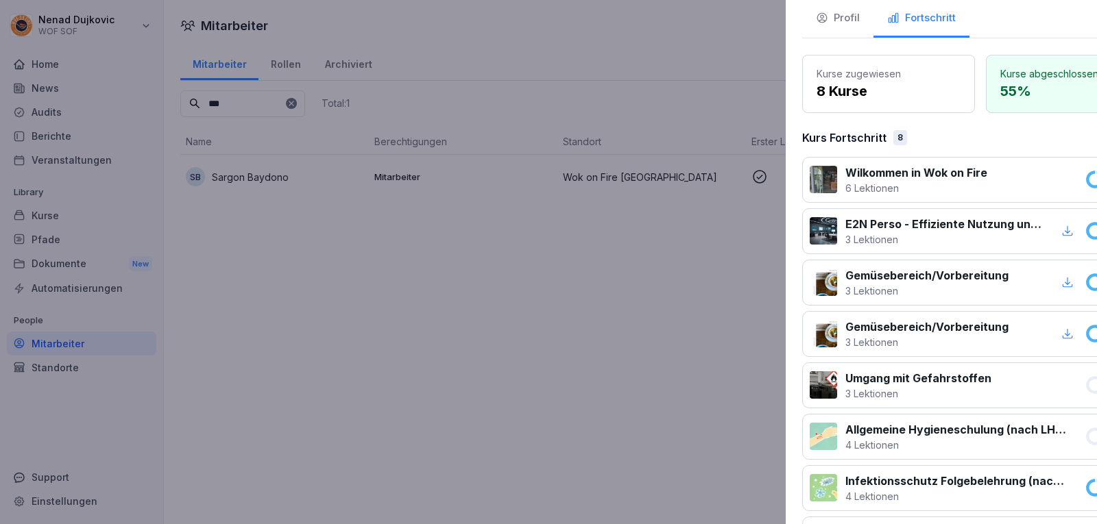
click at [647, 324] on div at bounding box center [548, 262] width 1097 height 524
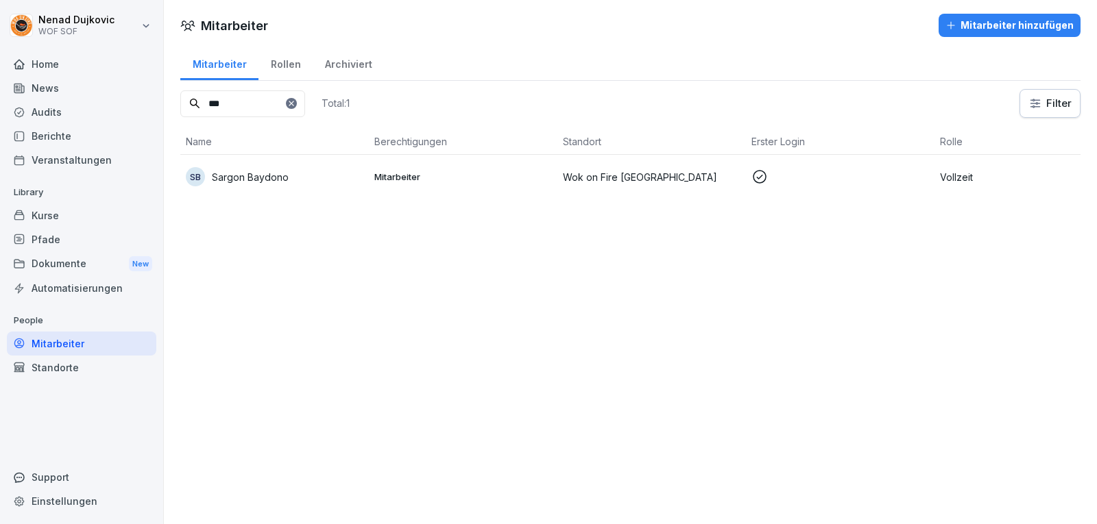
click at [293, 105] on icon at bounding box center [291, 103] width 5 height 5
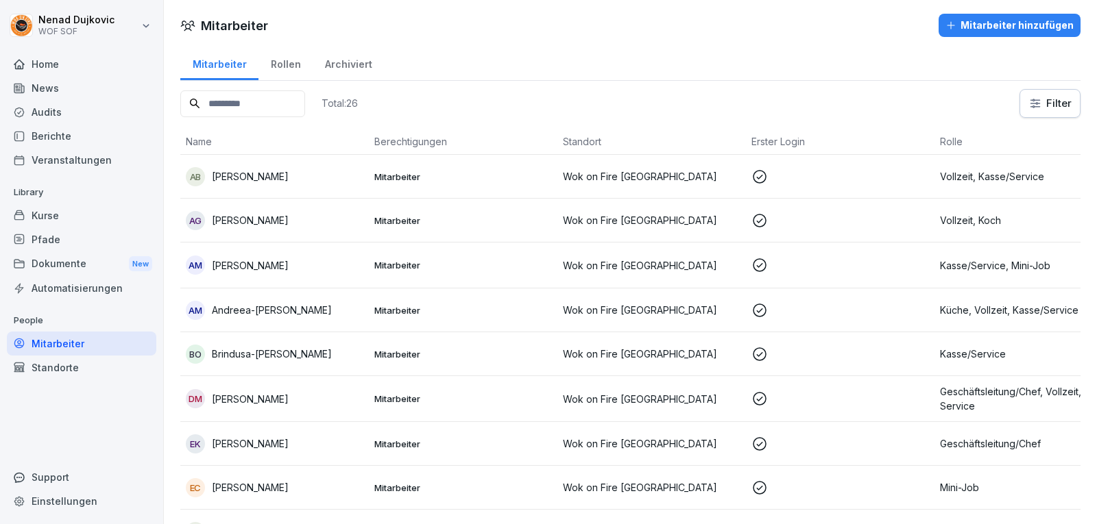
click at [305, 105] on input at bounding box center [242, 103] width 125 height 27
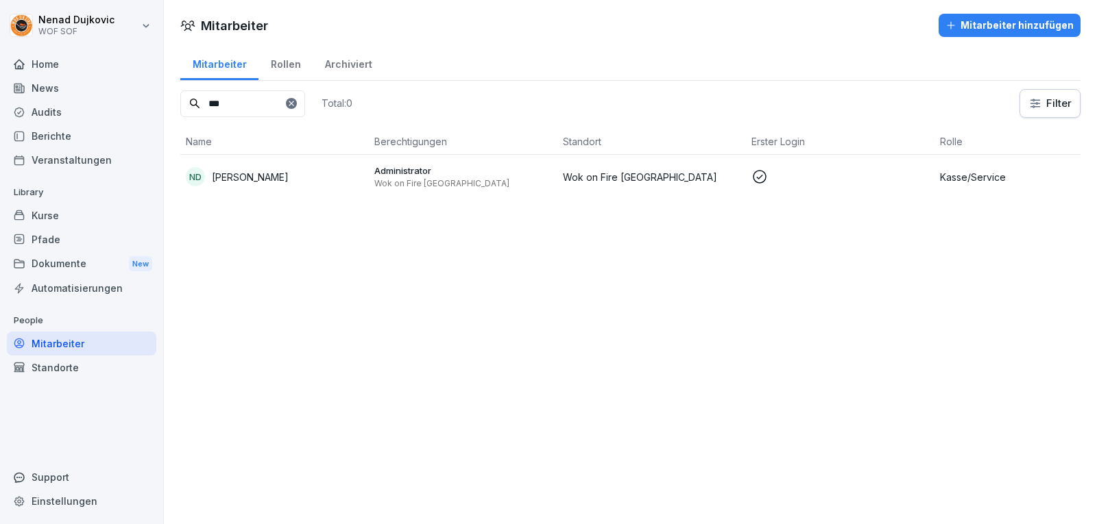
type input "***"
click at [309, 185] on div "ND [PERSON_NAME]" at bounding box center [275, 176] width 178 height 19
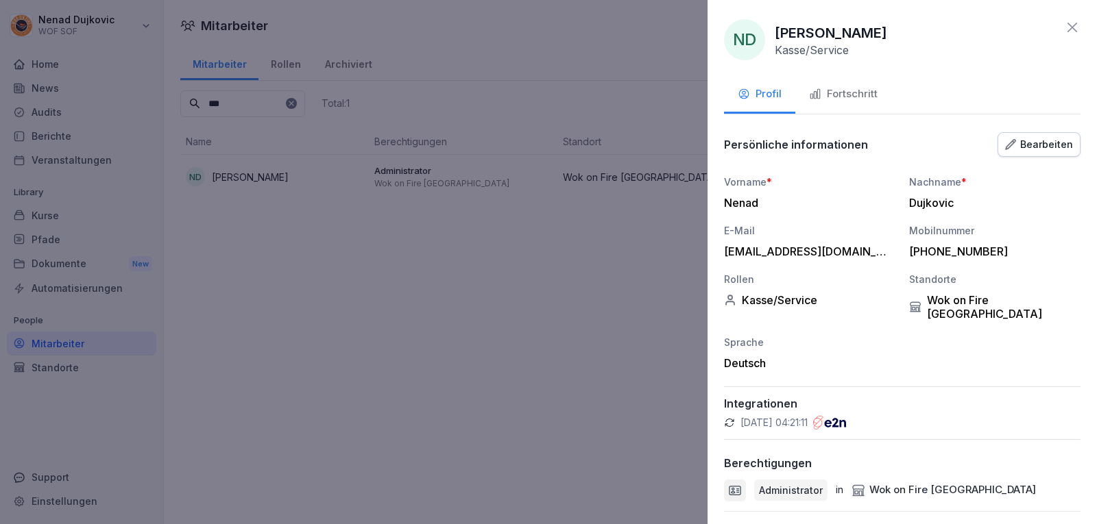
click at [850, 86] on button "Fortschritt" at bounding box center [843, 95] width 96 height 37
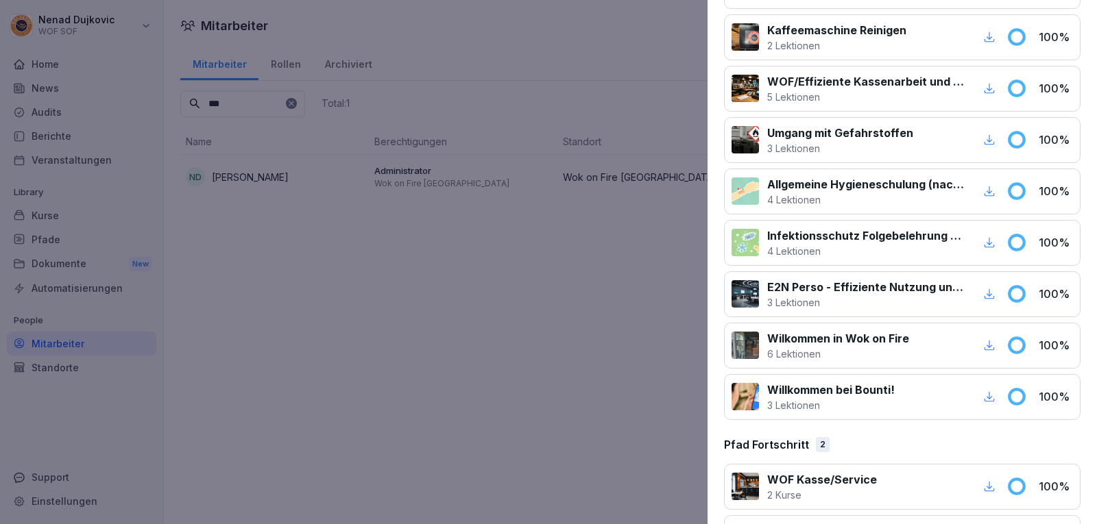
scroll to position [0, 0]
